Goal: Find contact information: Find contact information

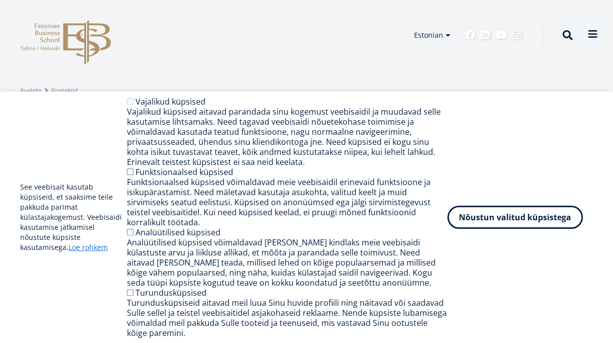
click at [591, 36] on span at bounding box center [593, 34] width 10 height 10
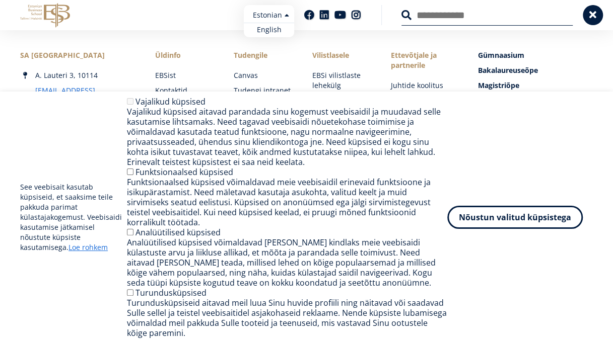
click at [288, 16] on ul "Estonian English" at bounding box center [269, 21] width 50 height 32
click at [270, 31] on link "English" at bounding box center [269, 30] width 50 height 15
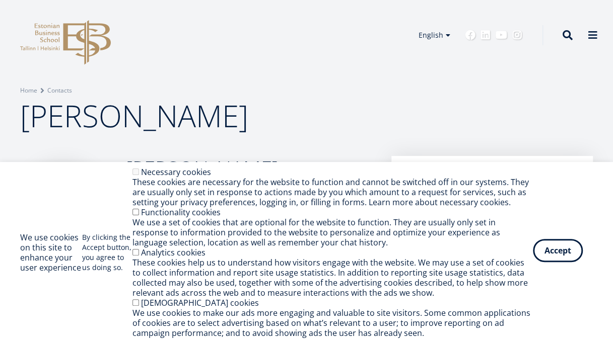
click at [555, 247] on button "Accept" at bounding box center [558, 250] width 50 height 23
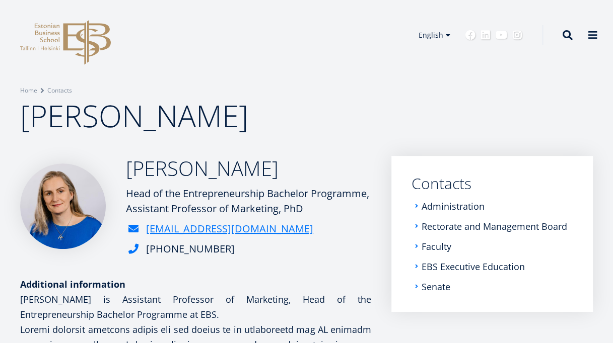
drag, startPoint x: 266, startPoint y: 229, endPoint x: 244, endPoint y: 232, distance: 21.9
click at [244, 232] on div "[EMAIL_ADDRESS][DOMAIN_NAME]" at bounding box center [248, 229] width 245 height 15
drag, startPoint x: 247, startPoint y: 232, endPoint x: 239, endPoint y: 233, distance: 8.1
click at [239, 233] on div "[EMAIL_ADDRESS][DOMAIN_NAME]" at bounding box center [248, 229] width 245 height 15
copy link "[EMAIL_ADDRESS][DOMAIN_NAME]"
